Goal: Obtain resource: Download file/media

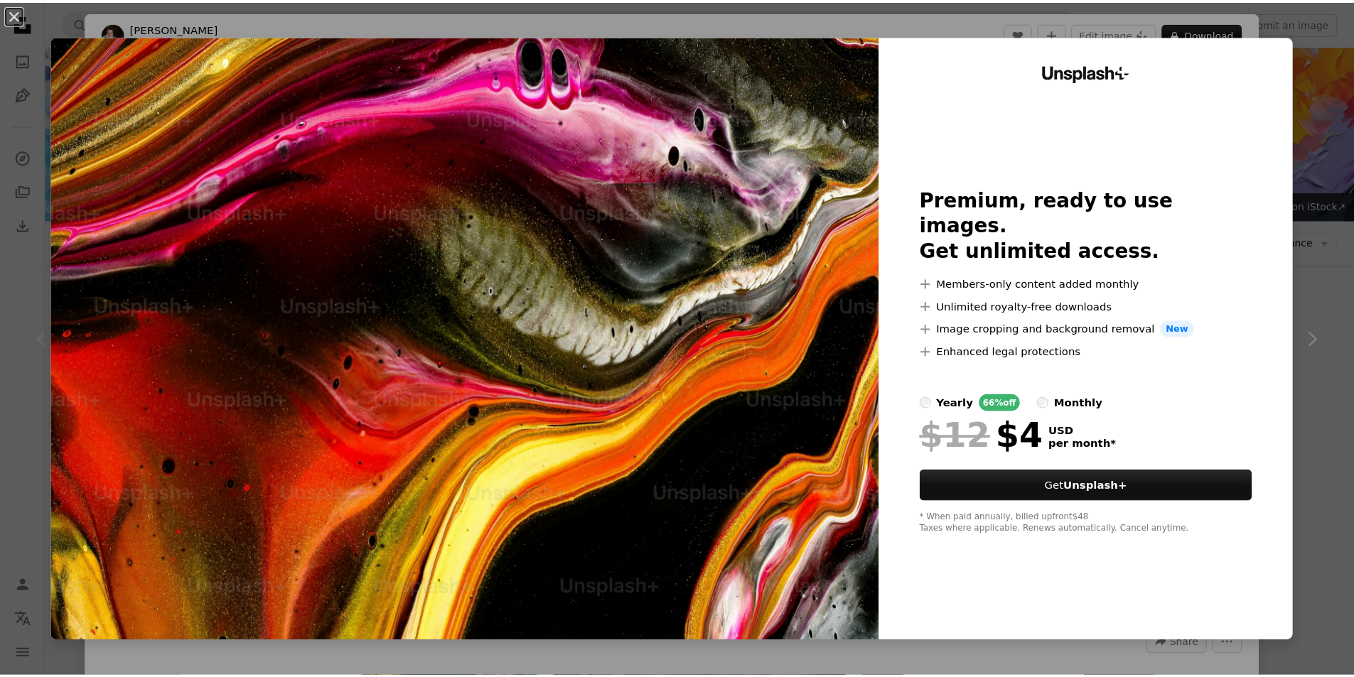
scroll to position [213, 0]
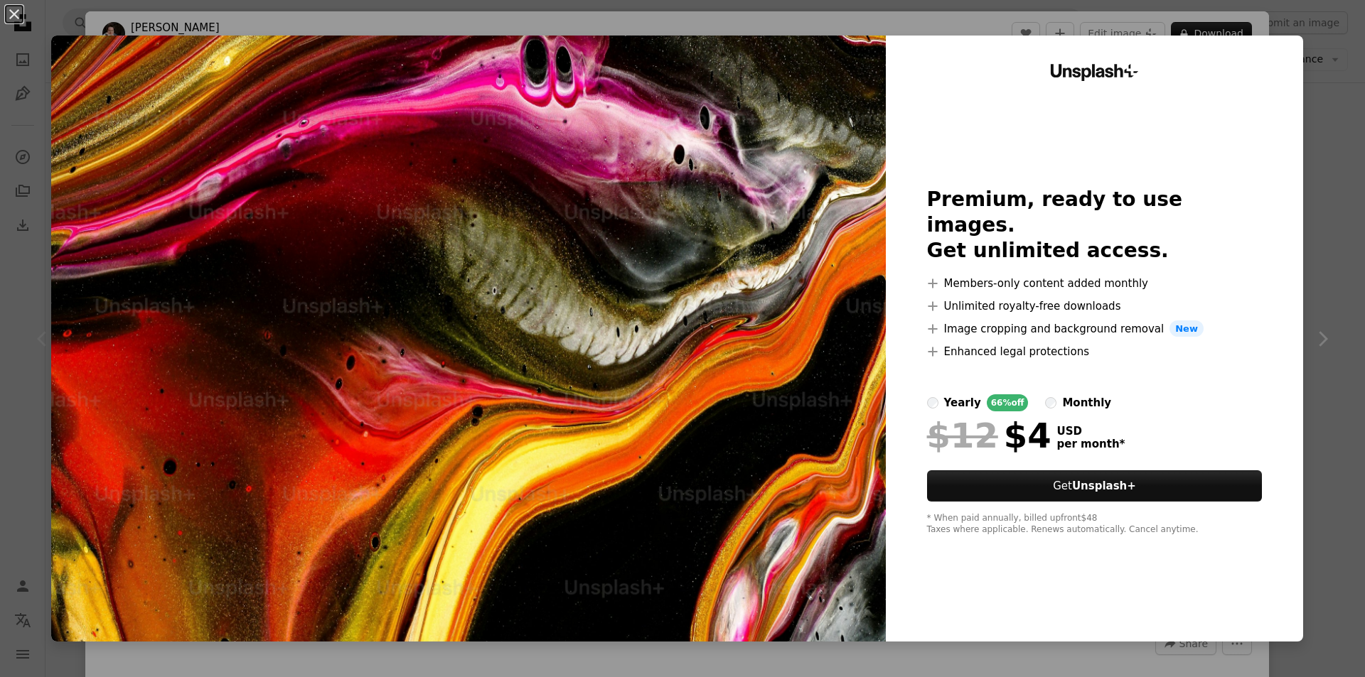
click at [355, 232] on img at bounding box center [468, 339] width 834 height 606
click at [1318, 122] on div "An X shape Unsplash+ Premium, ready to use images. Get unlimited access. A plus…" at bounding box center [682, 338] width 1365 height 677
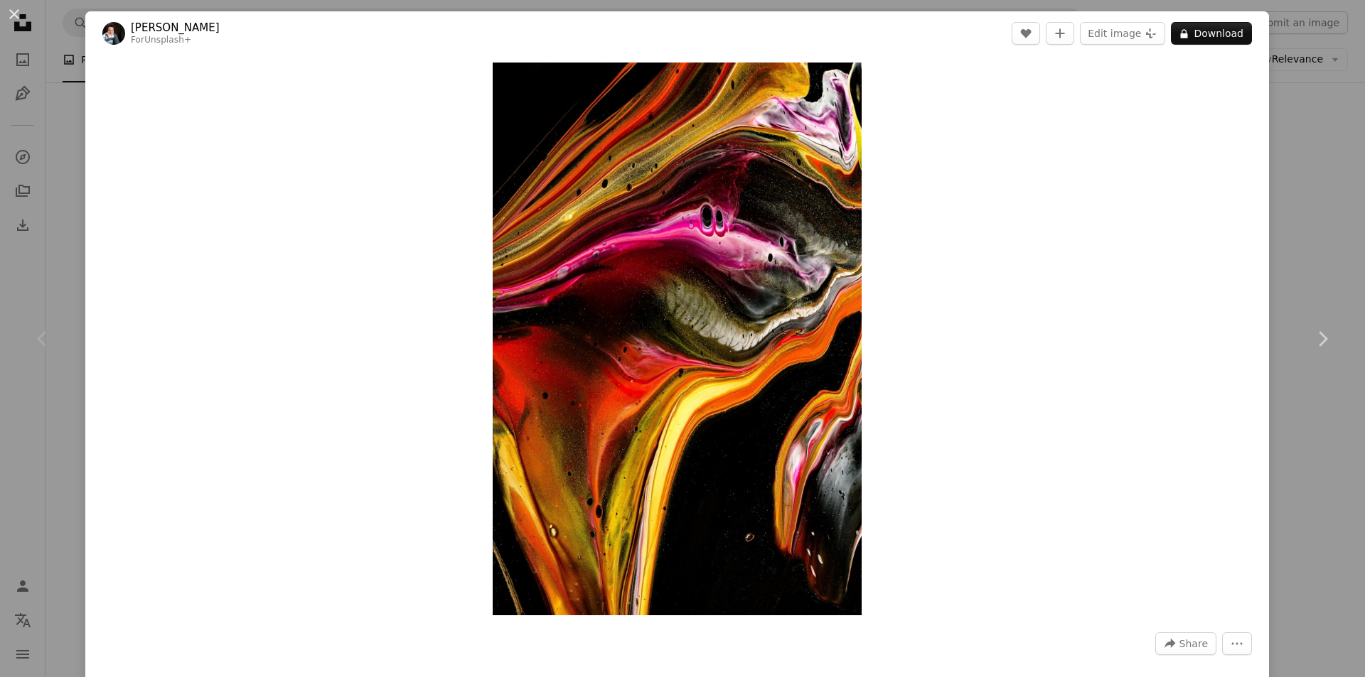
click at [1284, 119] on div "An X shape Chevron left Chevron right [PERSON_NAME] For Unsplash+ A heart A plu…" at bounding box center [682, 338] width 1365 height 677
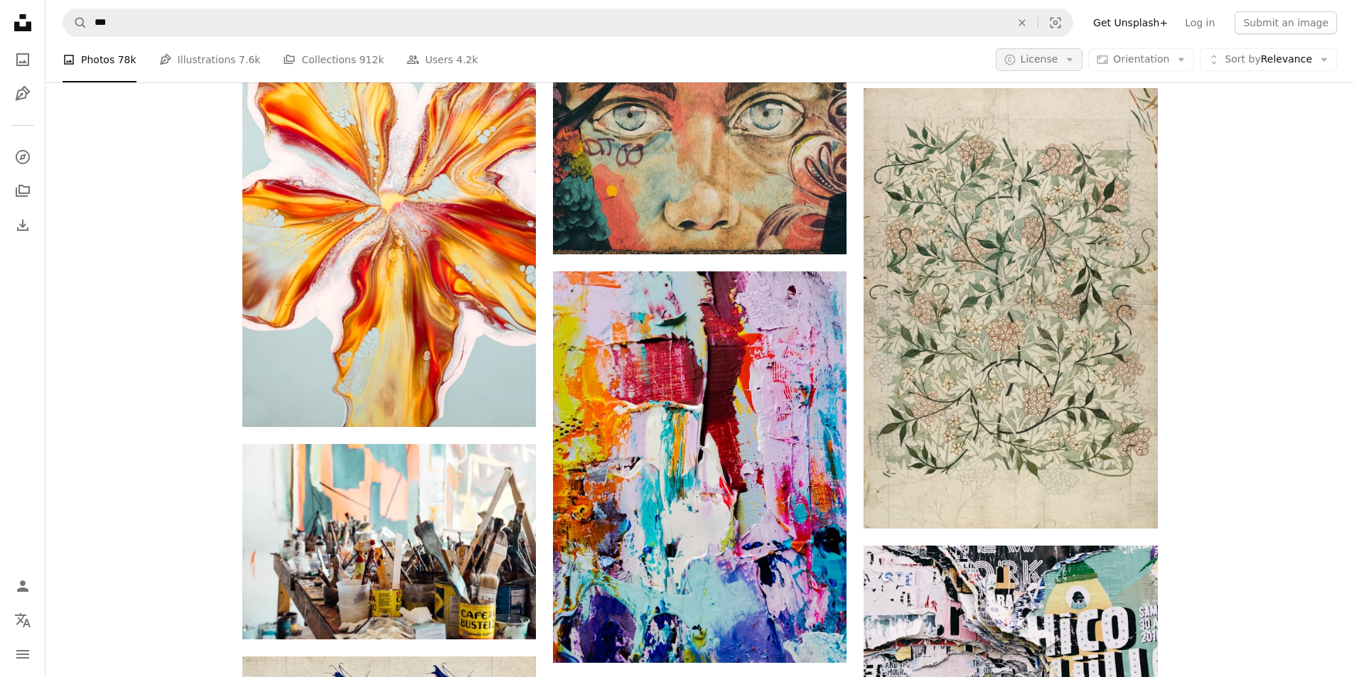
scroll to position [1564, 0]
